Goal: Entertainment & Leisure: Browse casually

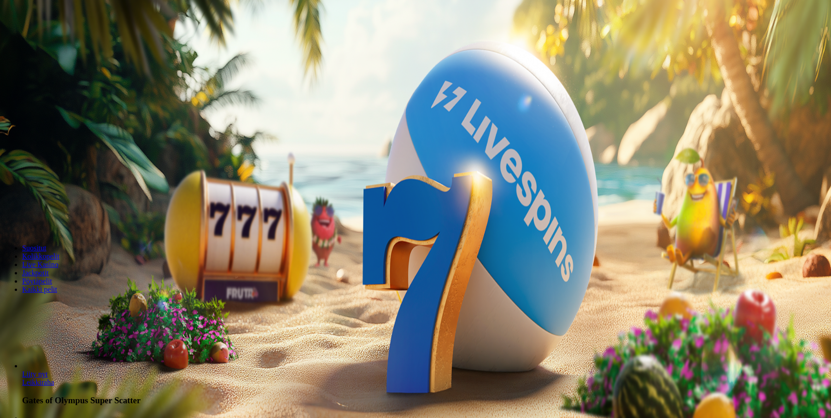
click at [70, 38] on button "Kirjaudu" at bounding box center [64, 34] width 30 height 10
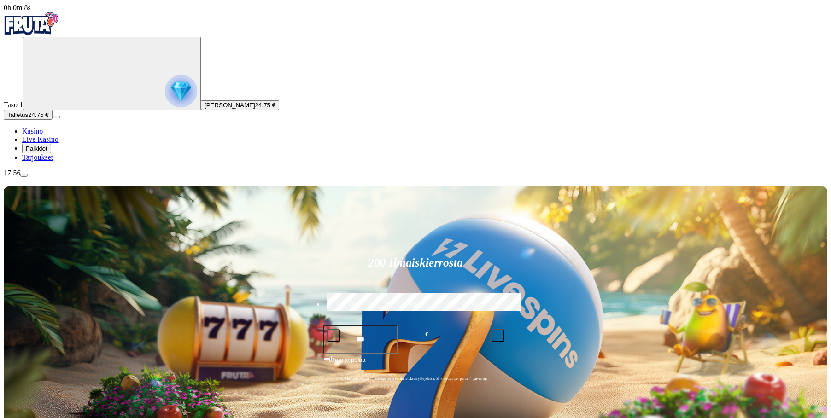
click at [42, 161] on span "Tarjoukset" at bounding box center [37, 157] width 31 height 8
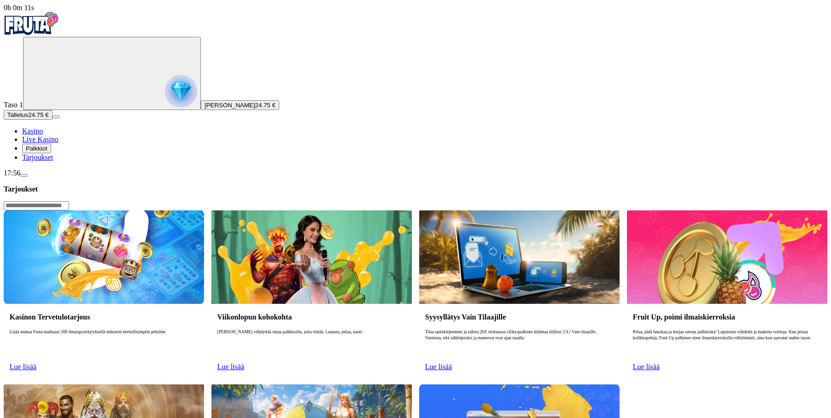
click at [36, 363] on span "Lue lisää" at bounding box center [23, 367] width 27 height 8
click at [204, 304] on div "Kasinon Tervetulotarjous Lisää makua Fruta-matkaasi 200 ilmaispyöräytyksellä mi…" at bounding box center [104, 340] width 200 height 73
click at [204, 211] on img at bounding box center [104, 258] width 200 height 94
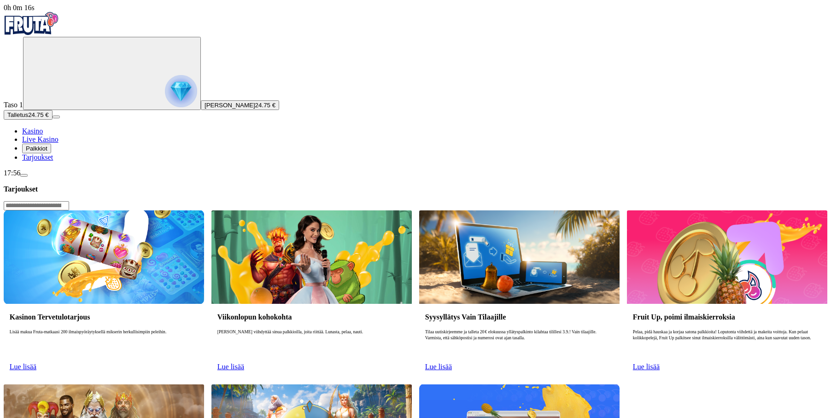
click at [36, 363] on span "Lue lisää" at bounding box center [23, 367] width 27 height 8
click at [43, 135] on span "Kasino" at bounding box center [32, 131] width 21 height 8
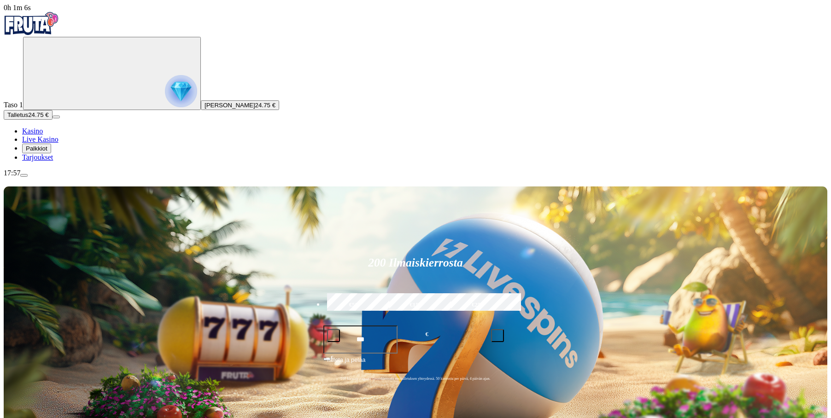
click at [47, 152] on span "Palkkiot" at bounding box center [37, 148] width 22 height 7
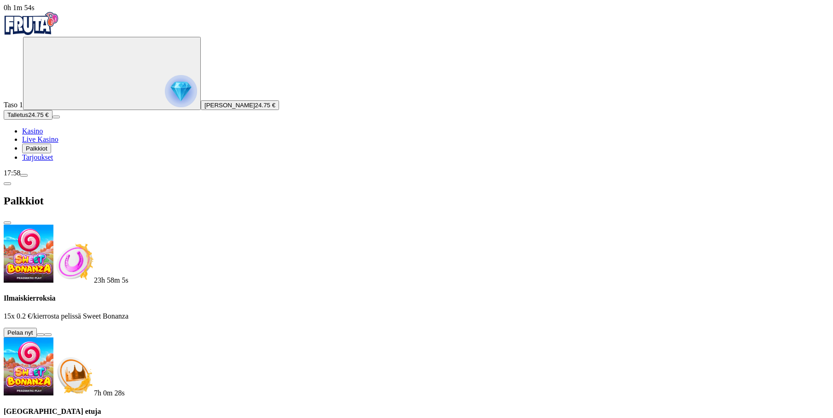
click at [43, 135] on span "Kasino" at bounding box center [32, 131] width 21 height 8
click at [7, 184] on span "chevron-left icon" at bounding box center [7, 184] width 0 height 0
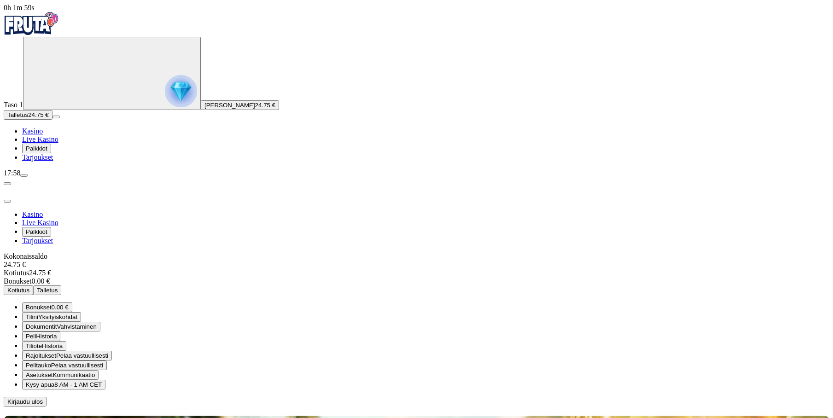
click at [43, 135] on span "Kasino" at bounding box center [32, 131] width 21 height 8
click at [7, 201] on span "close icon" at bounding box center [7, 201] width 0 height 0
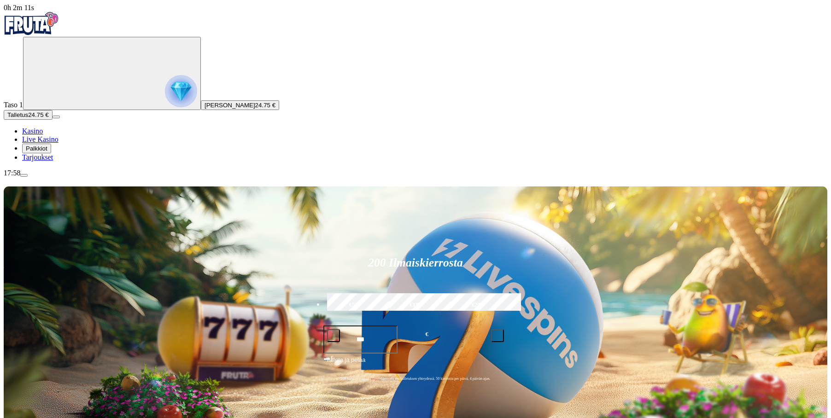
type input "*****"
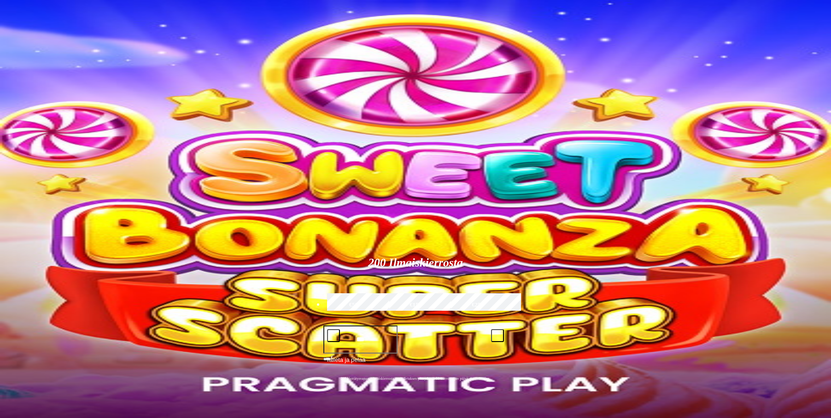
click at [47, 152] on span "Palkkiot" at bounding box center [37, 148] width 22 height 7
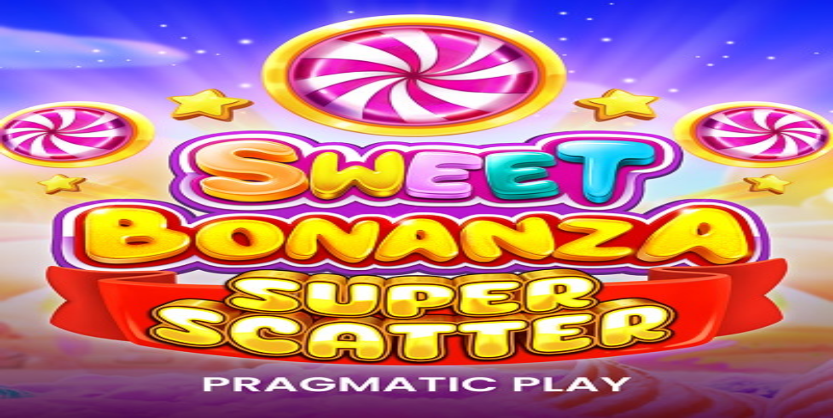
click at [7, 223] on span "close icon" at bounding box center [7, 223] width 0 height 0
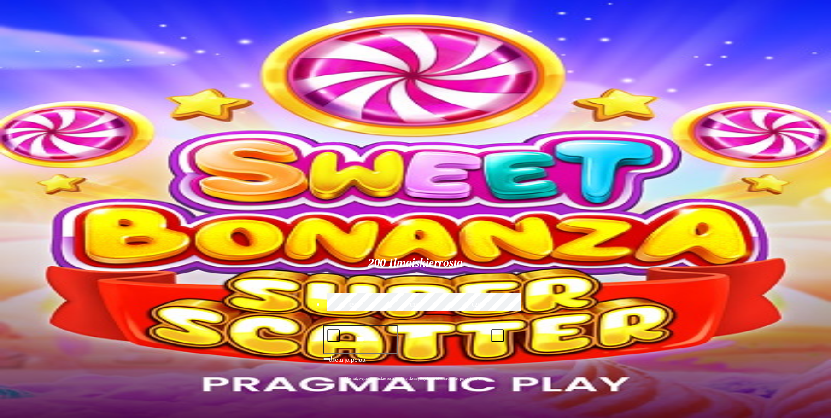
click at [59, 20] on img "Primary" at bounding box center [31, 23] width 55 height 23
click at [53, 161] on span "Tarjoukset" at bounding box center [37, 157] width 31 height 8
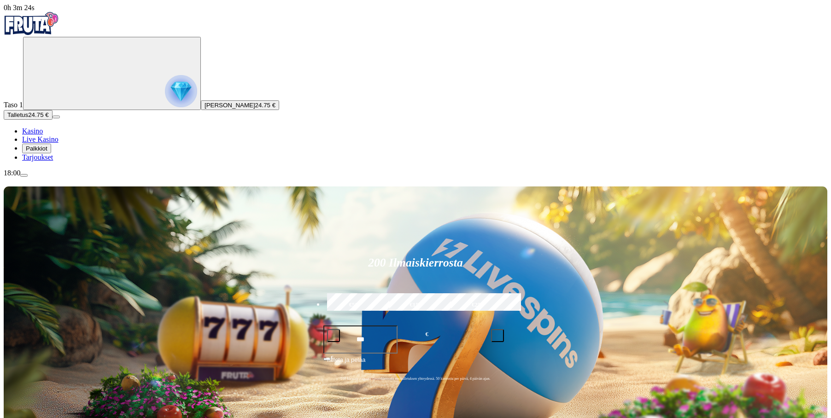
click at [19, 27] on img "Primary" at bounding box center [31, 23] width 55 height 23
drag, startPoint x: 22, startPoint y: 27, endPoint x: 47, endPoint y: 27, distance: 24.9
click at [22, 25] on img "Primary" at bounding box center [31, 23] width 55 height 23
click at [24, 176] on span "menu icon" at bounding box center [24, 176] width 0 height 0
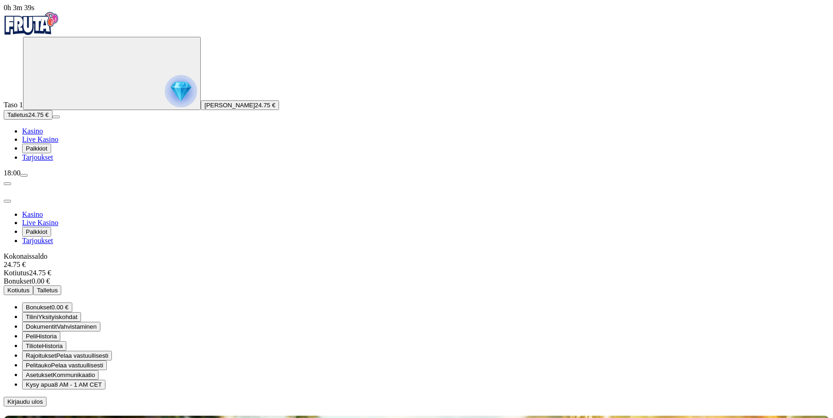
click at [7, 201] on span "close icon" at bounding box center [7, 201] width 0 height 0
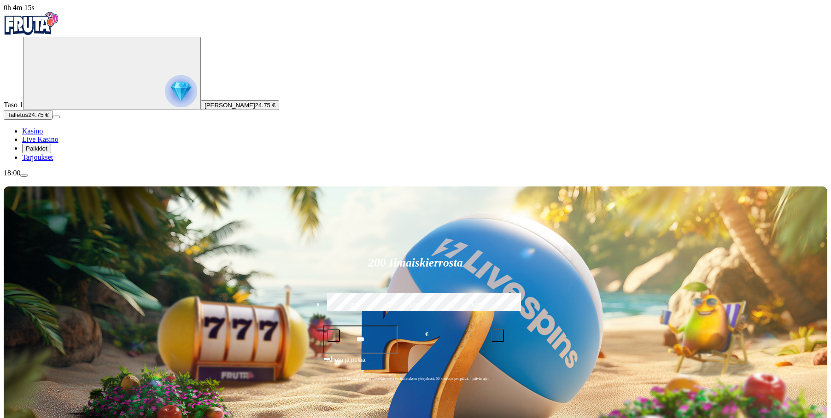
click at [66, 80] on icon "Primary" at bounding box center [96, 72] width 138 height 69
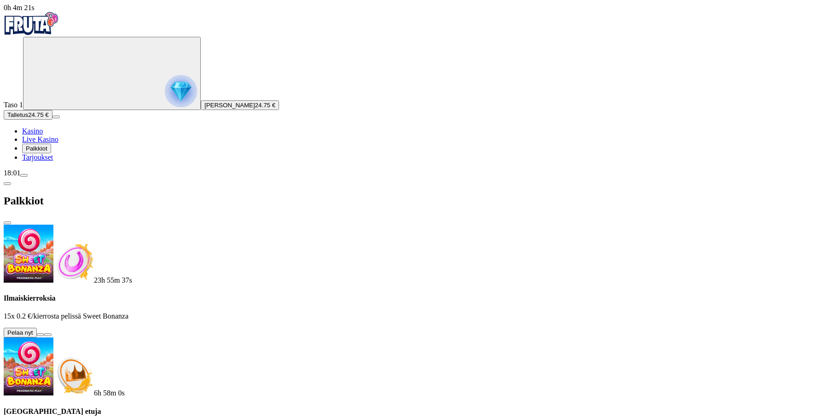
click at [7, 223] on span "close icon" at bounding box center [7, 223] width 0 height 0
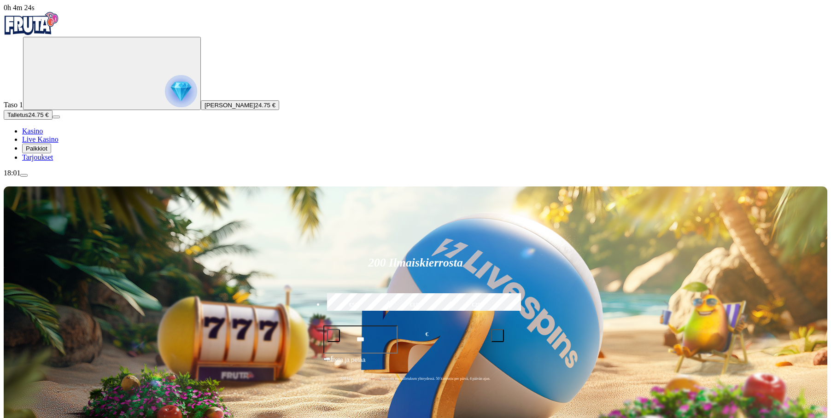
click at [43, 161] on link "Tarjoukset" at bounding box center [37, 157] width 31 height 8
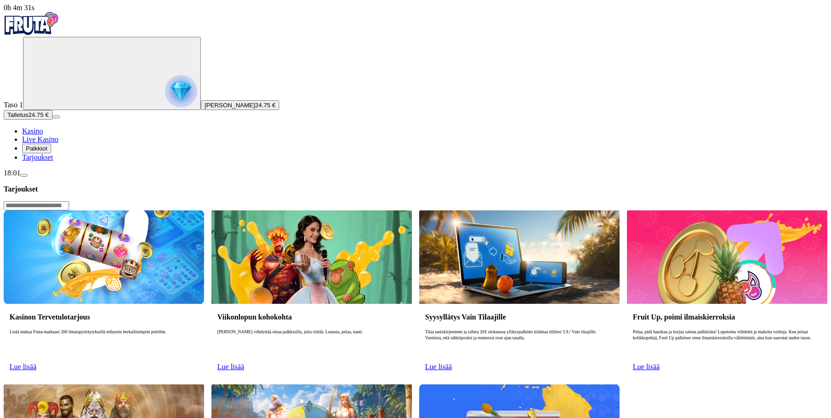
click at [244, 363] on link "Lue lisää" at bounding box center [230, 367] width 27 height 8
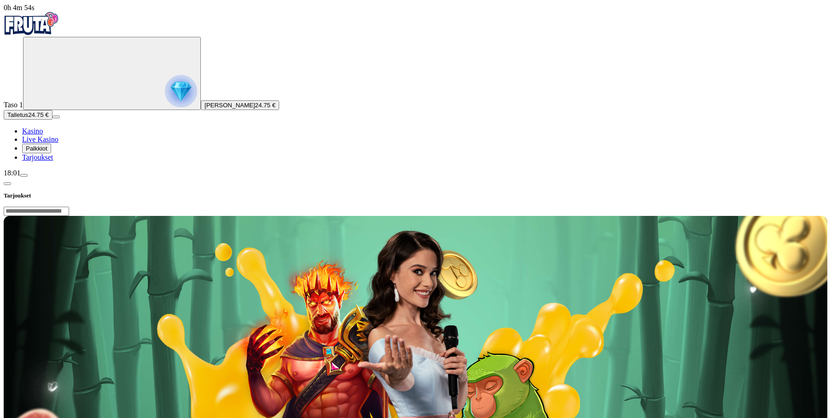
click at [200, 192] on h3 "Tarjoukset" at bounding box center [416, 196] width 824 height 9
click at [7, 184] on span "chevron-left icon" at bounding box center [7, 184] width 0 height 0
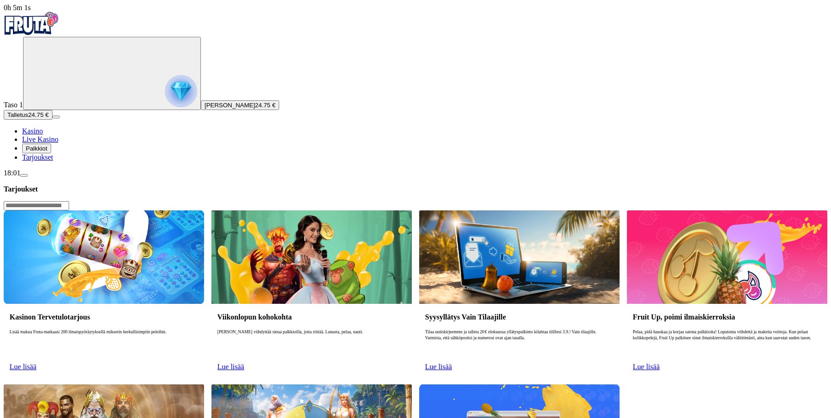
click at [36, 363] on span "Lue lisää" at bounding box center [23, 367] width 27 height 8
click at [204, 304] on div "Kasinon Tervetulotarjous Lisää makua Fruta-matkaasi 200 ilmaispyöräytyksellä mi…" at bounding box center [104, 340] width 200 height 73
click at [36, 363] on span "Lue lisää" at bounding box center [23, 367] width 27 height 8
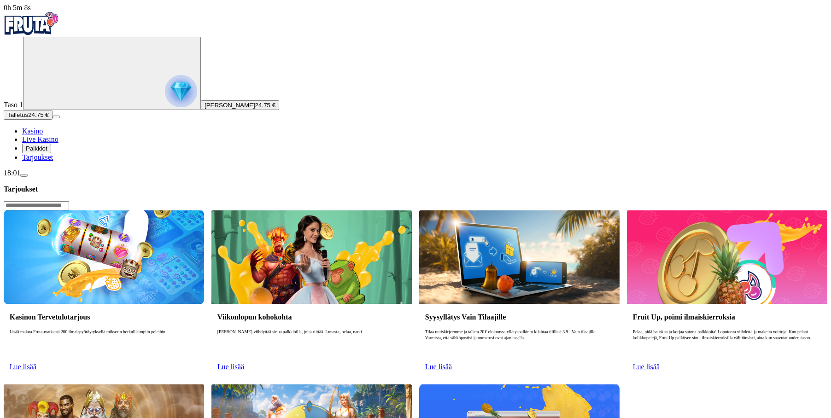
click at [36, 363] on span "Lue lisää" at bounding box center [23, 367] width 27 height 8
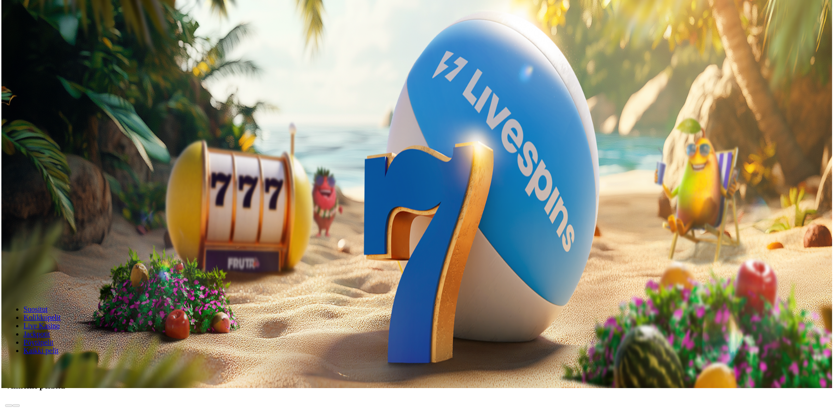
scroll to position [46, 0]
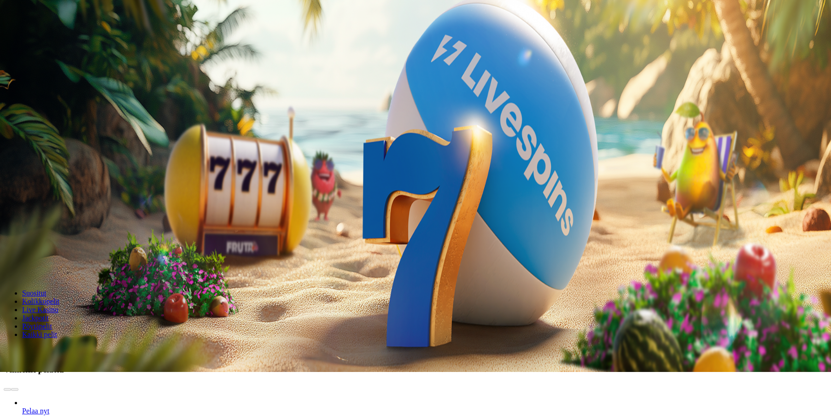
click at [24, 129] on span "menu icon" at bounding box center [24, 129] width 0 height 0
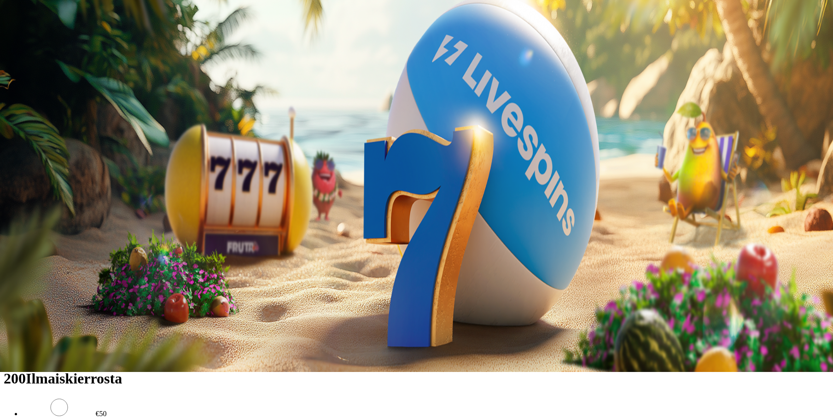
click at [7, 155] on span "close icon" at bounding box center [7, 155] width 0 height 0
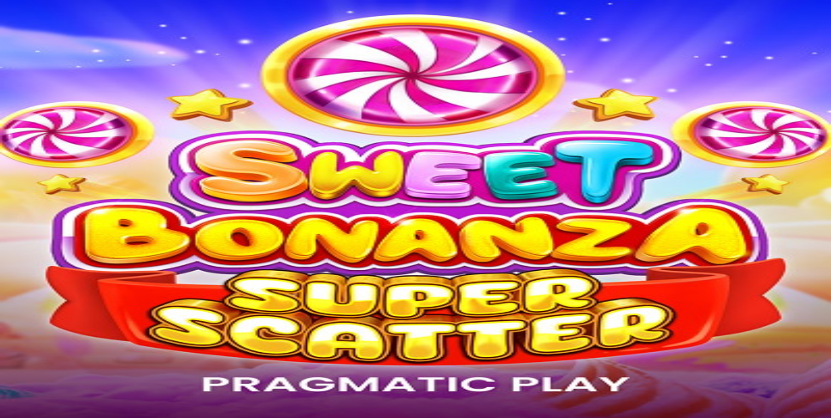
click at [69, 393] on input "Search" at bounding box center [36, 397] width 65 height 9
type input "***"
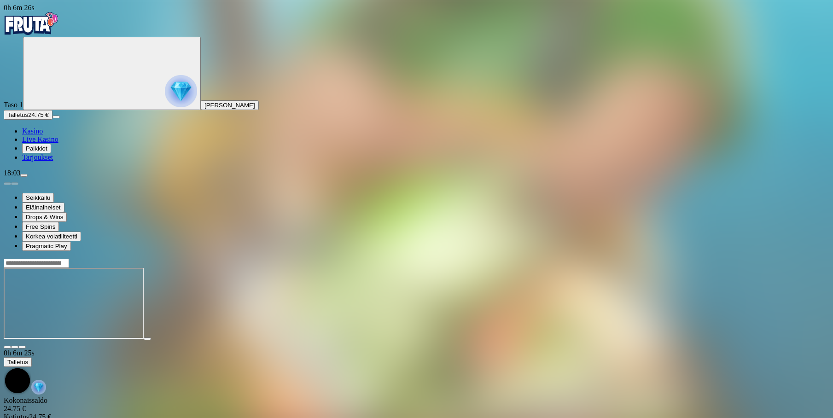
click at [7, 347] on span "close icon" at bounding box center [7, 347] width 0 height 0
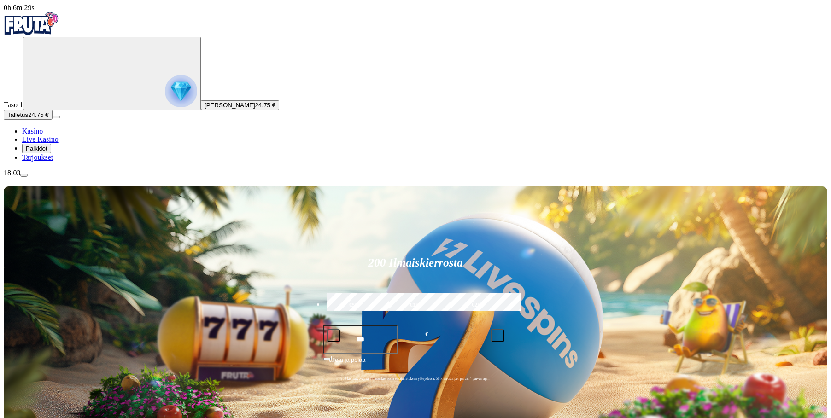
type input "*****"
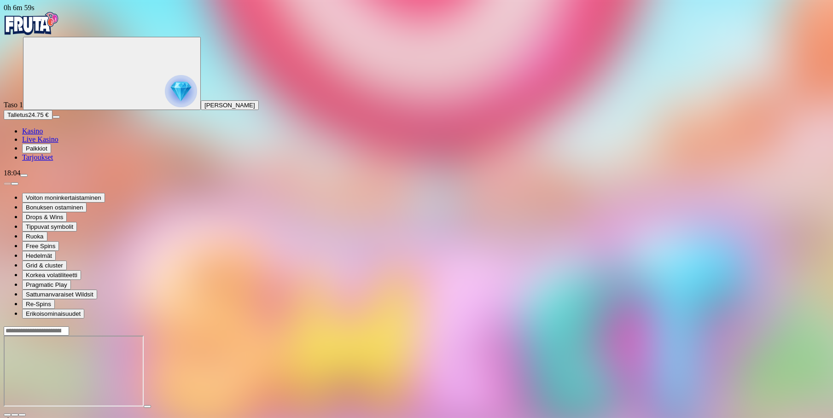
click at [59, 30] on img "Primary" at bounding box center [31, 23] width 55 height 23
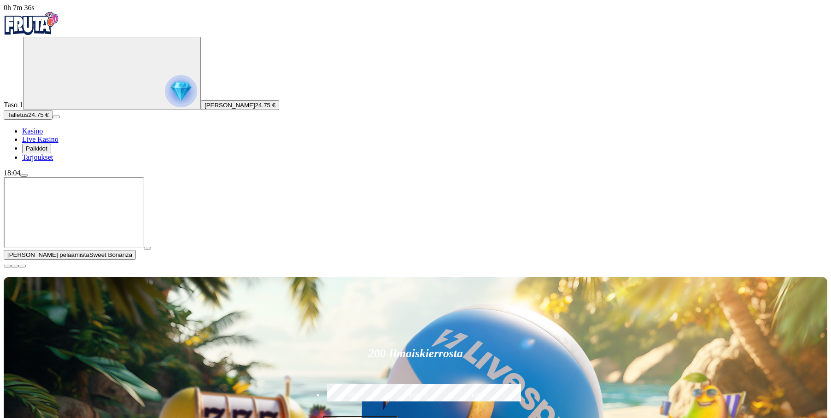
click at [24, 176] on span "menu icon" at bounding box center [24, 176] width 0 height 0
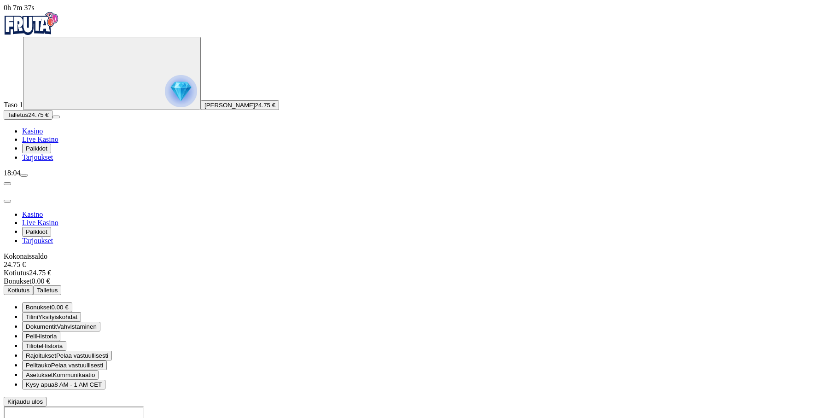
click at [43, 399] on span "Kirjaudu ulos" at bounding box center [24, 402] width 35 height 7
